Goal: Obtain resource: Download file/media

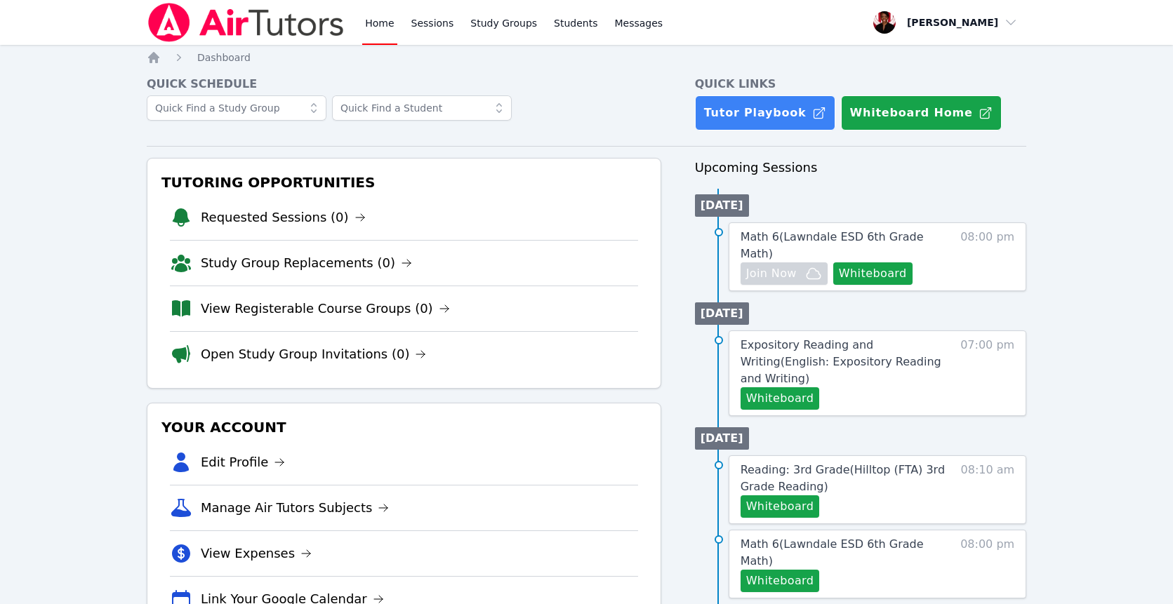
click at [392, 26] on link "Home" at bounding box center [379, 22] width 34 height 45
click at [864, 262] on button "Whiteboard" at bounding box center [872, 273] width 79 height 22
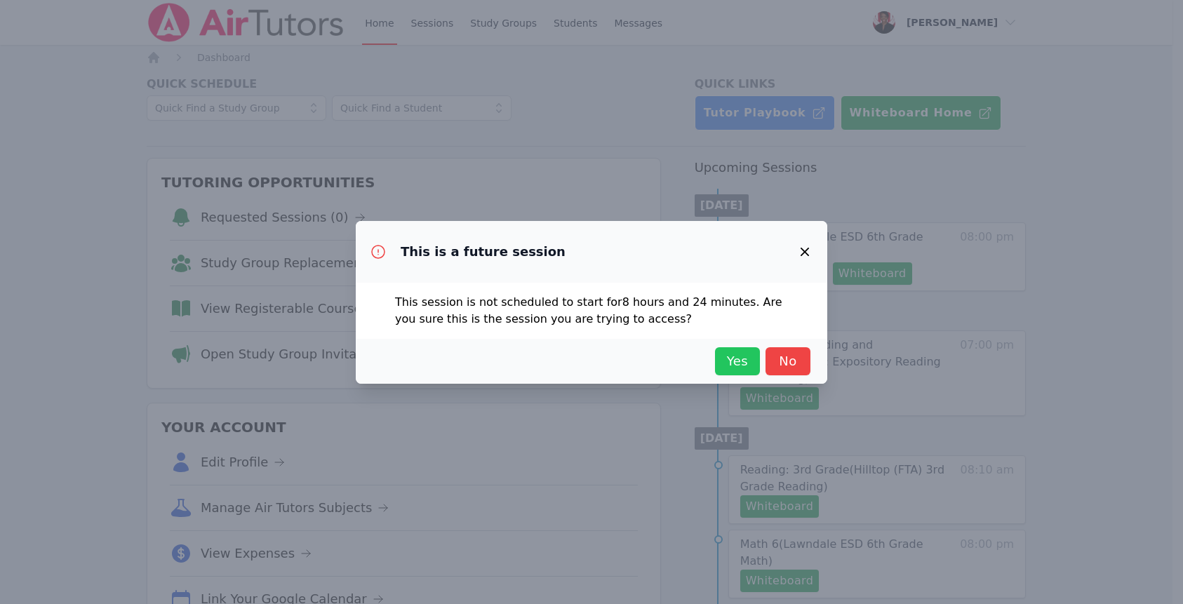
click at [732, 360] on span "Yes" at bounding box center [737, 362] width 31 height 20
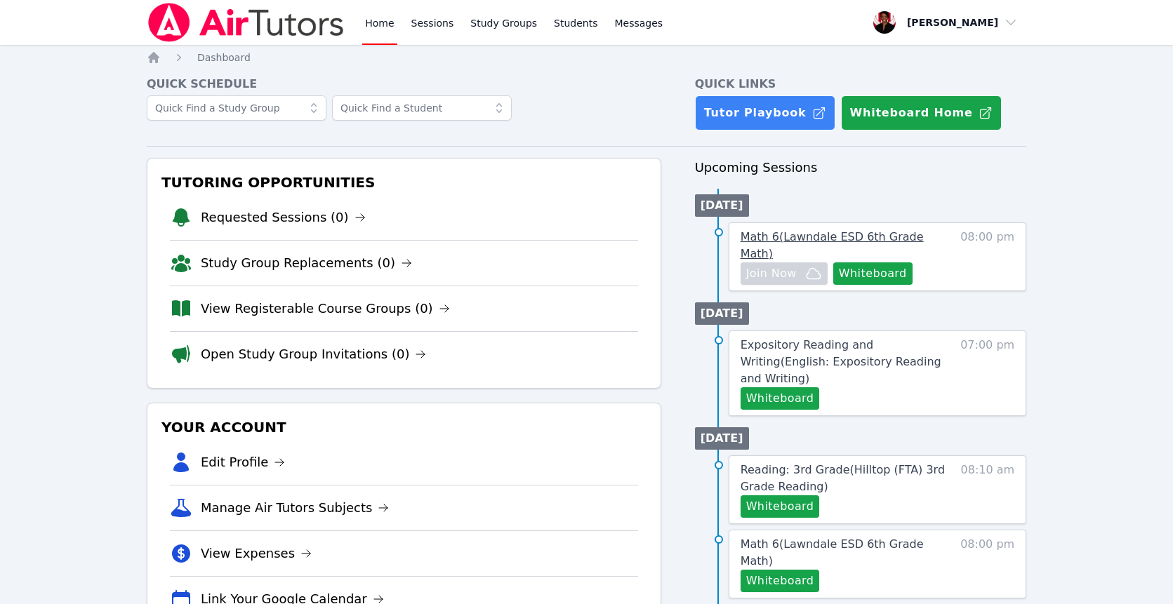
click at [852, 232] on span "Math 6 ( Lawndale ESD 6th Grade Math )" at bounding box center [831, 245] width 183 height 30
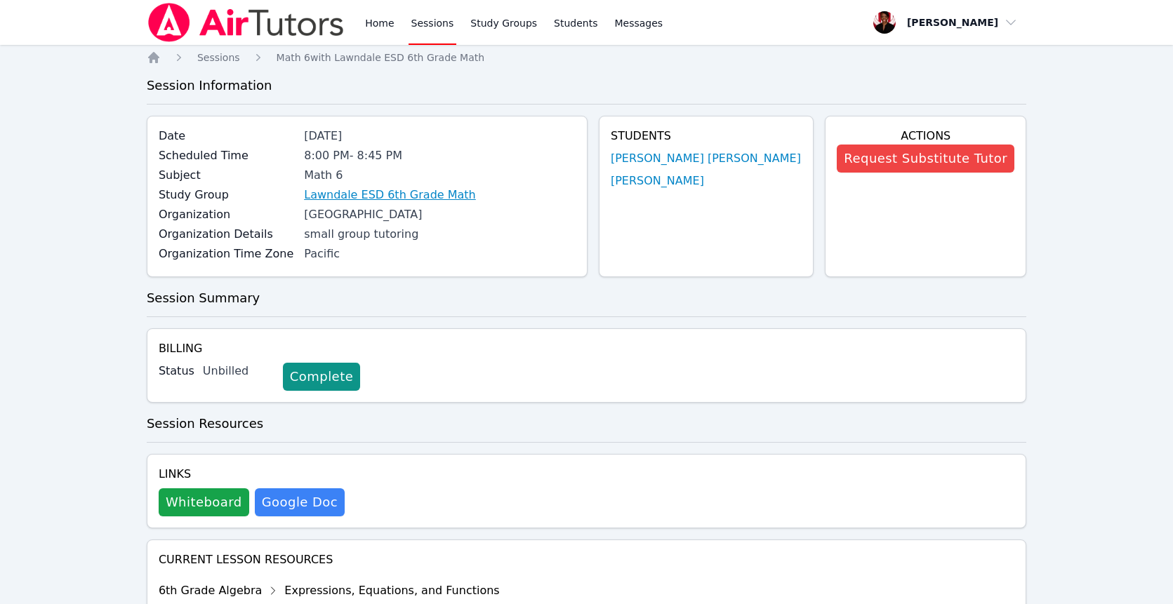
click at [419, 195] on link "Lawndale ESD 6th Grade Math" at bounding box center [390, 195] width 172 height 17
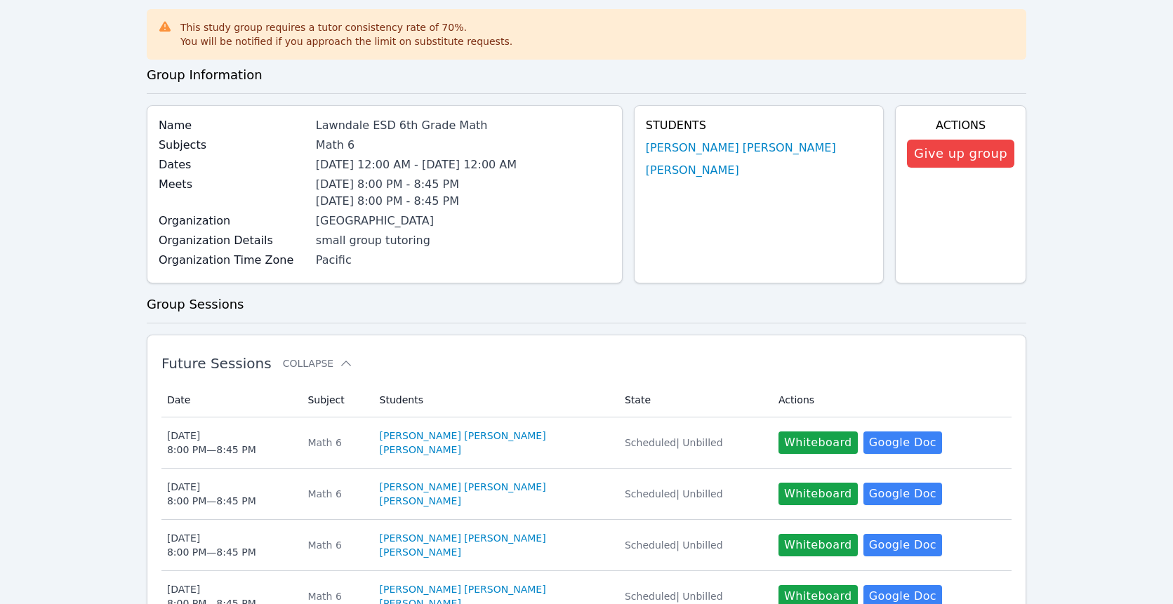
scroll to position [142, 0]
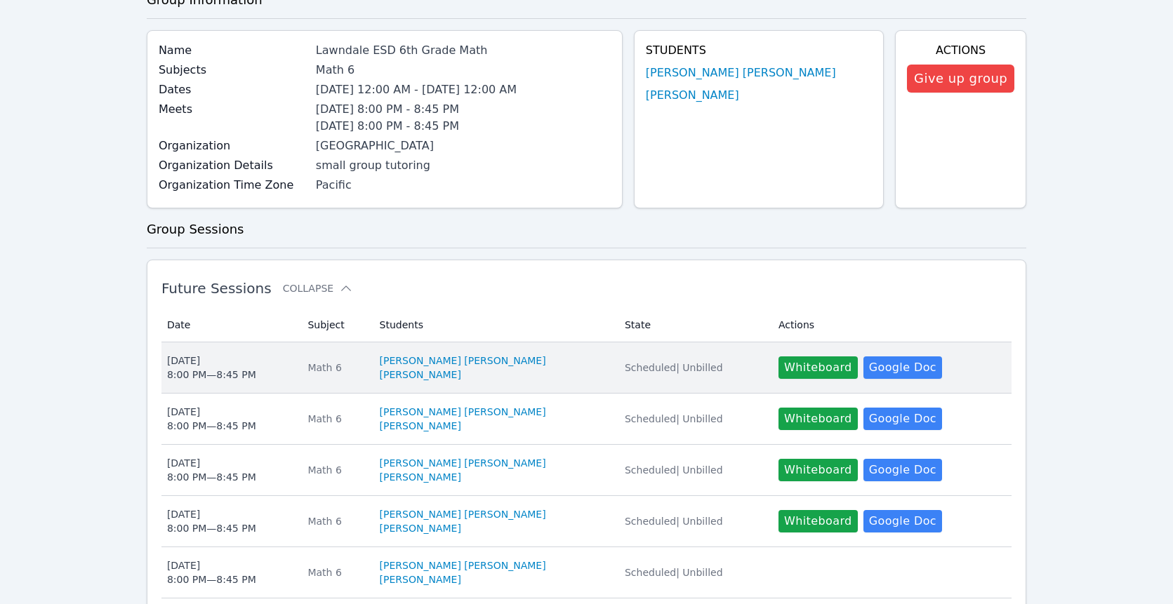
click at [198, 365] on div "[DATE] 8:00 PM — 8:45 PM" at bounding box center [211, 368] width 89 height 28
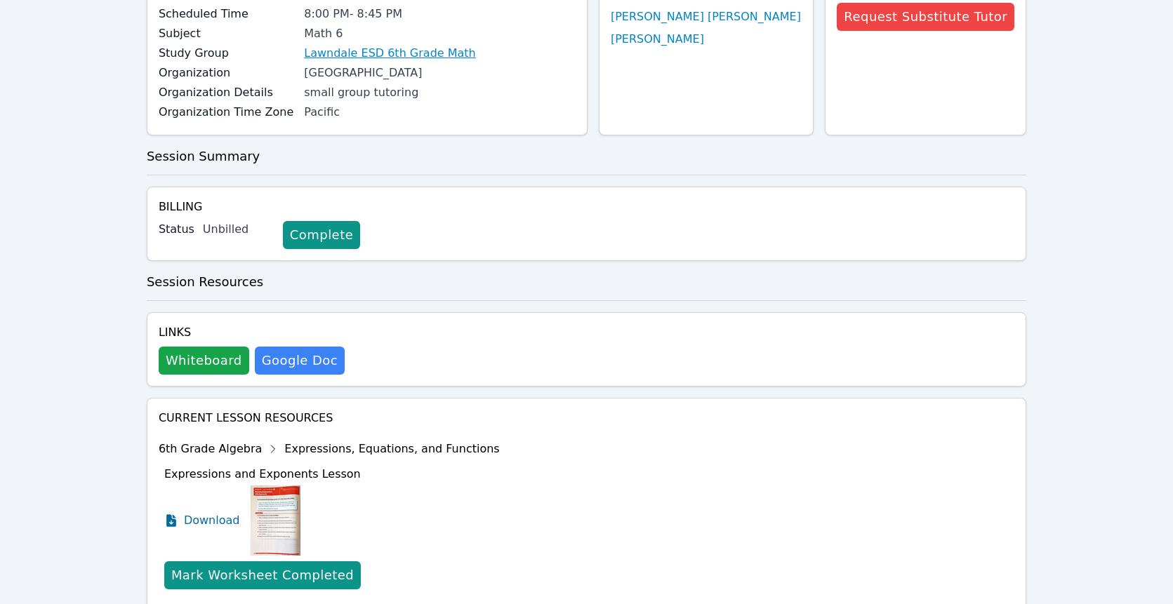
click at [390, 59] on link "Lawndale ESD 6th Grade Math" at bounding box center [390, 53] width 172 height 17
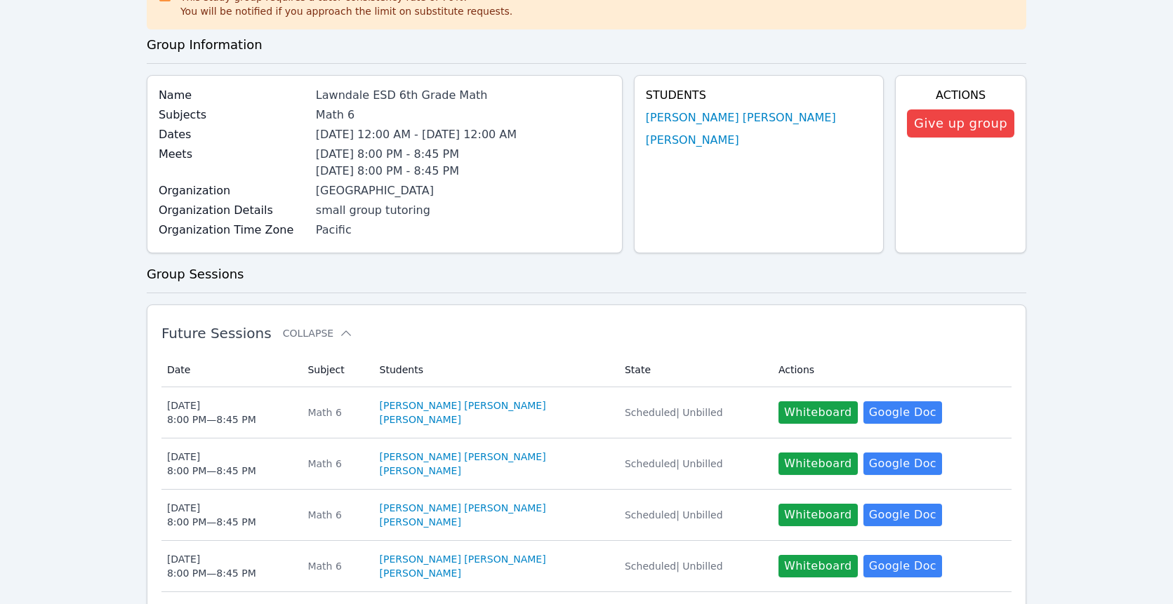
scroll to position [86, 0]
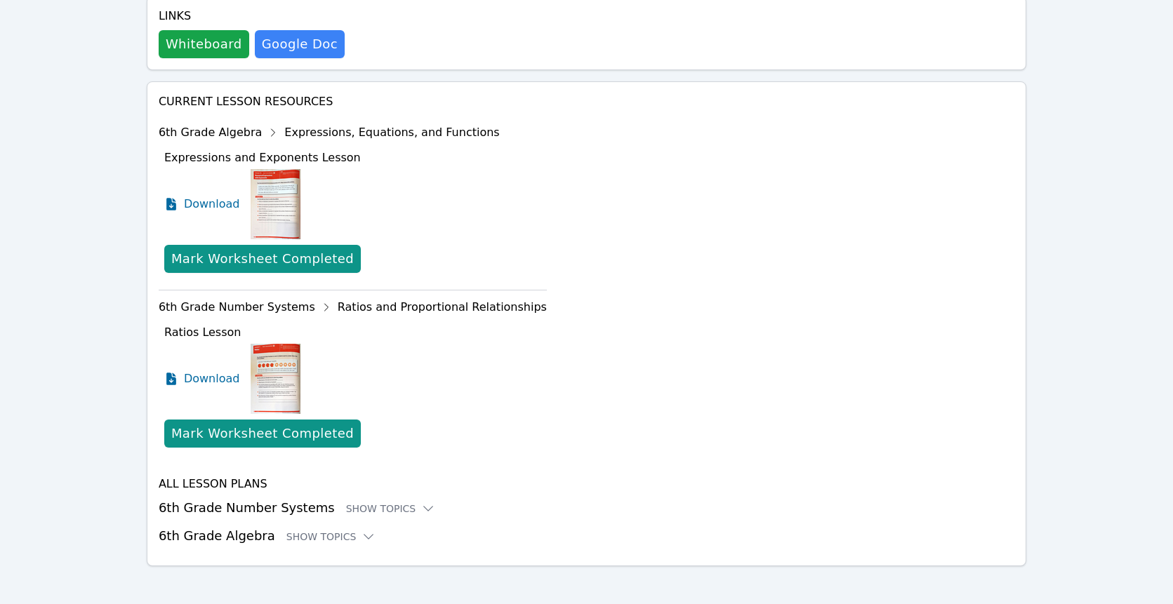
scroll to position [462, 0]
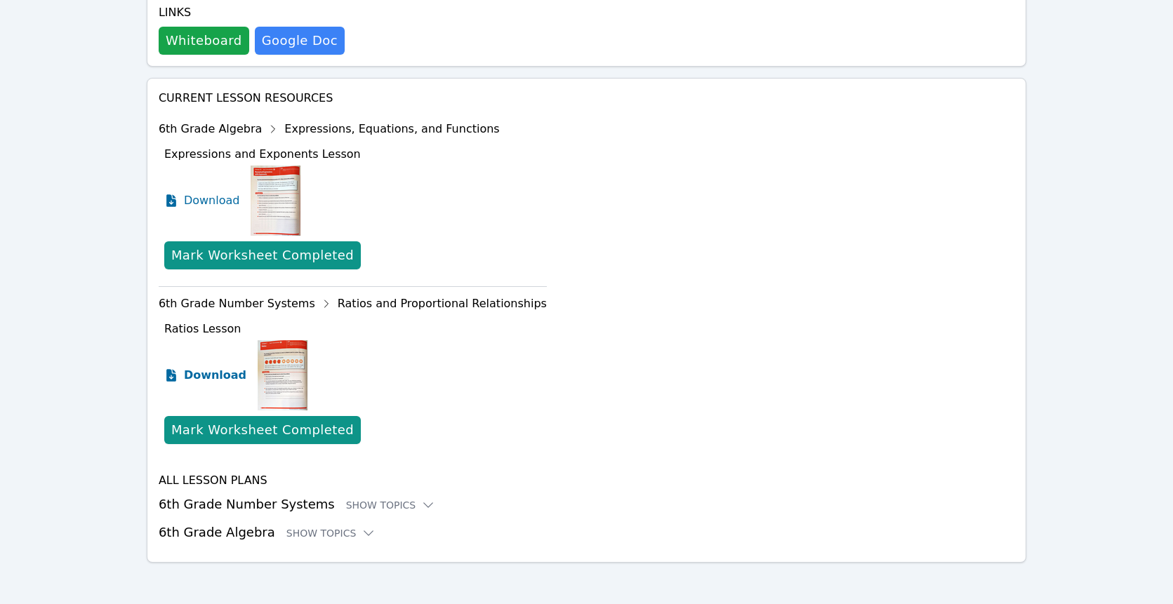
click at [231, 377] on span "Download" at bounding box center [215, 375] width 62 height 17
